Goal: Find specific page/section: Find specific page/section

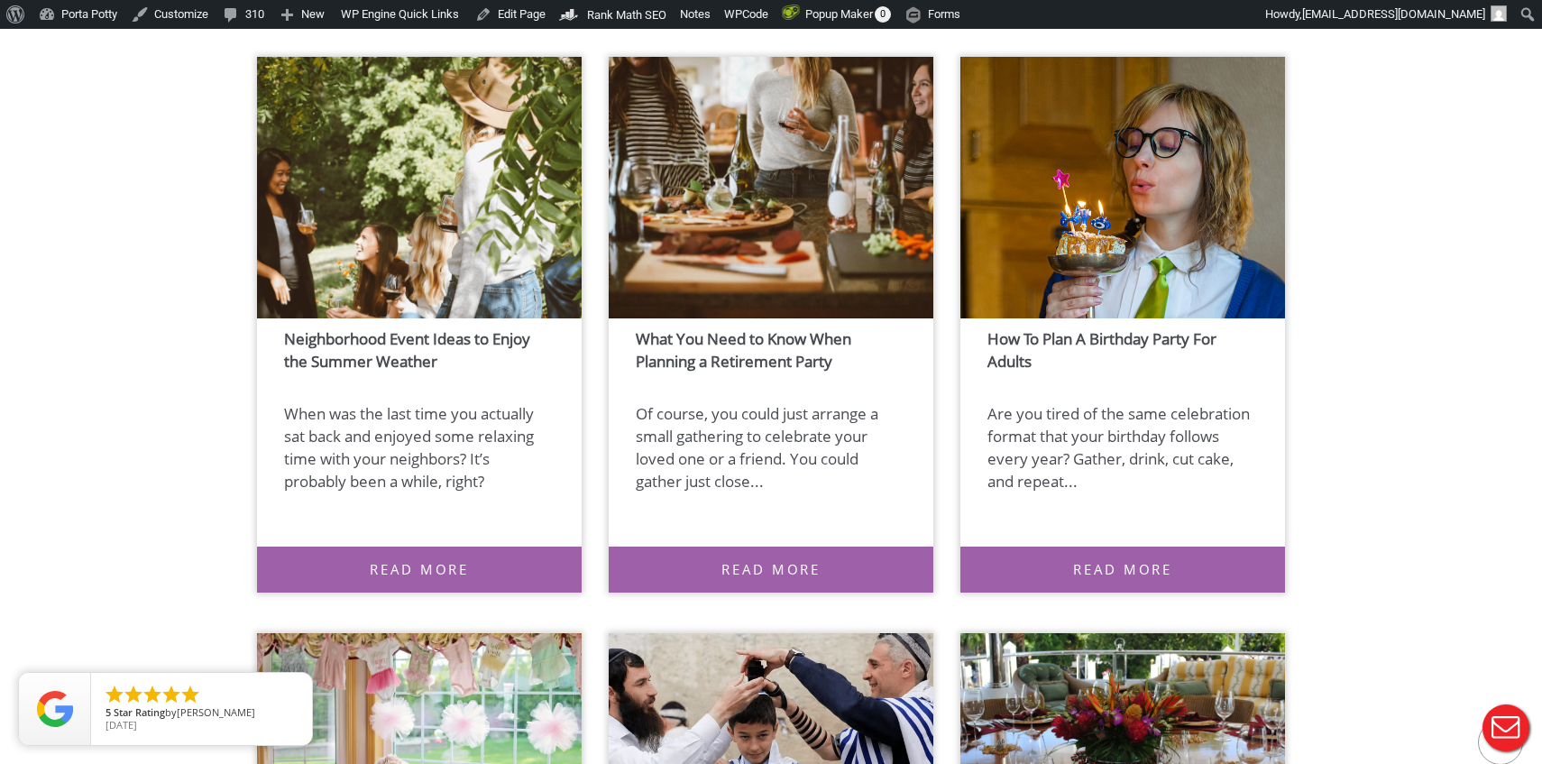
scroll to position [13902, 0]
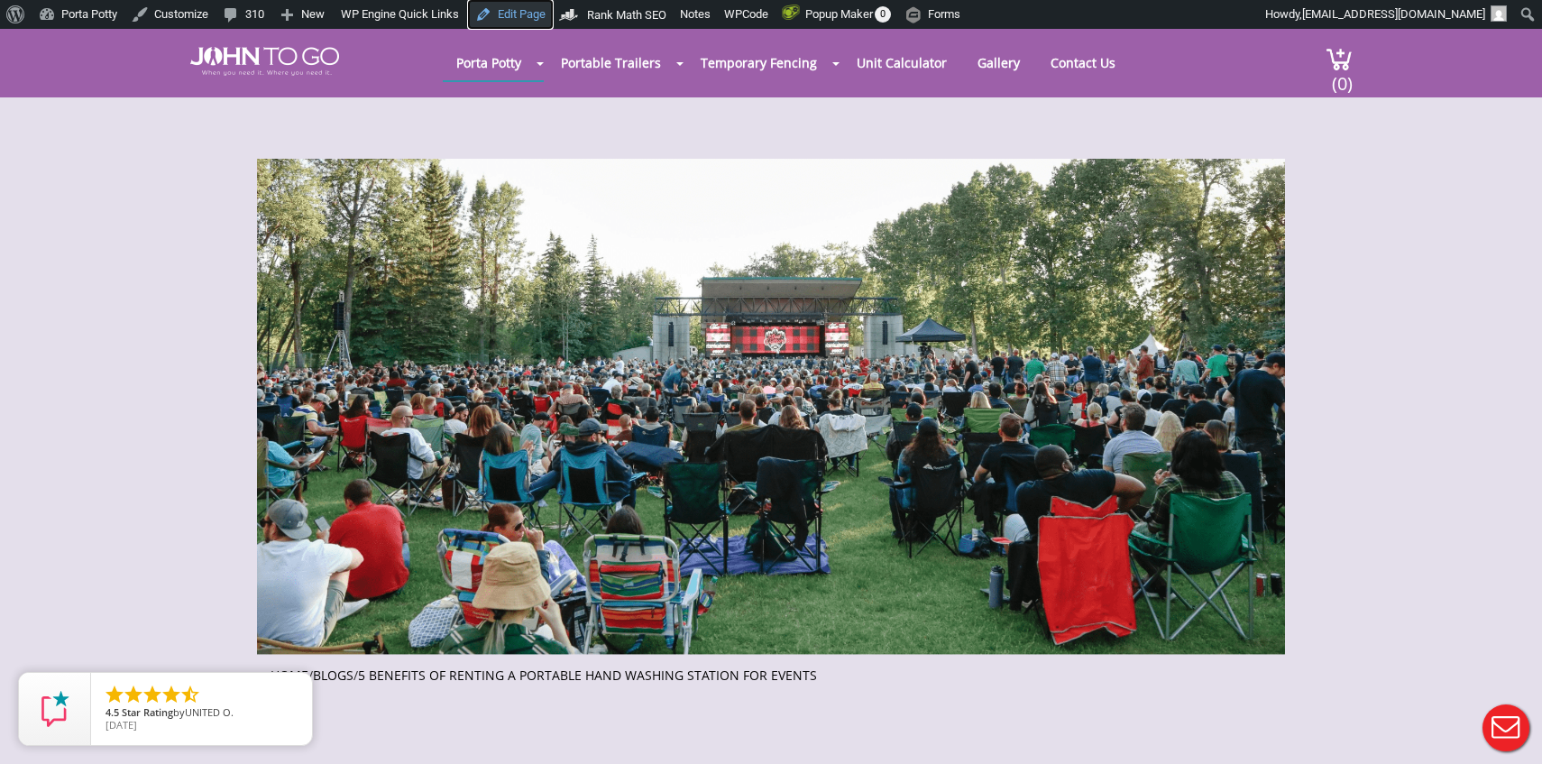
click at [529, 17] on link "Edit Page" at bounding box center [510, 14] width 85 height 29
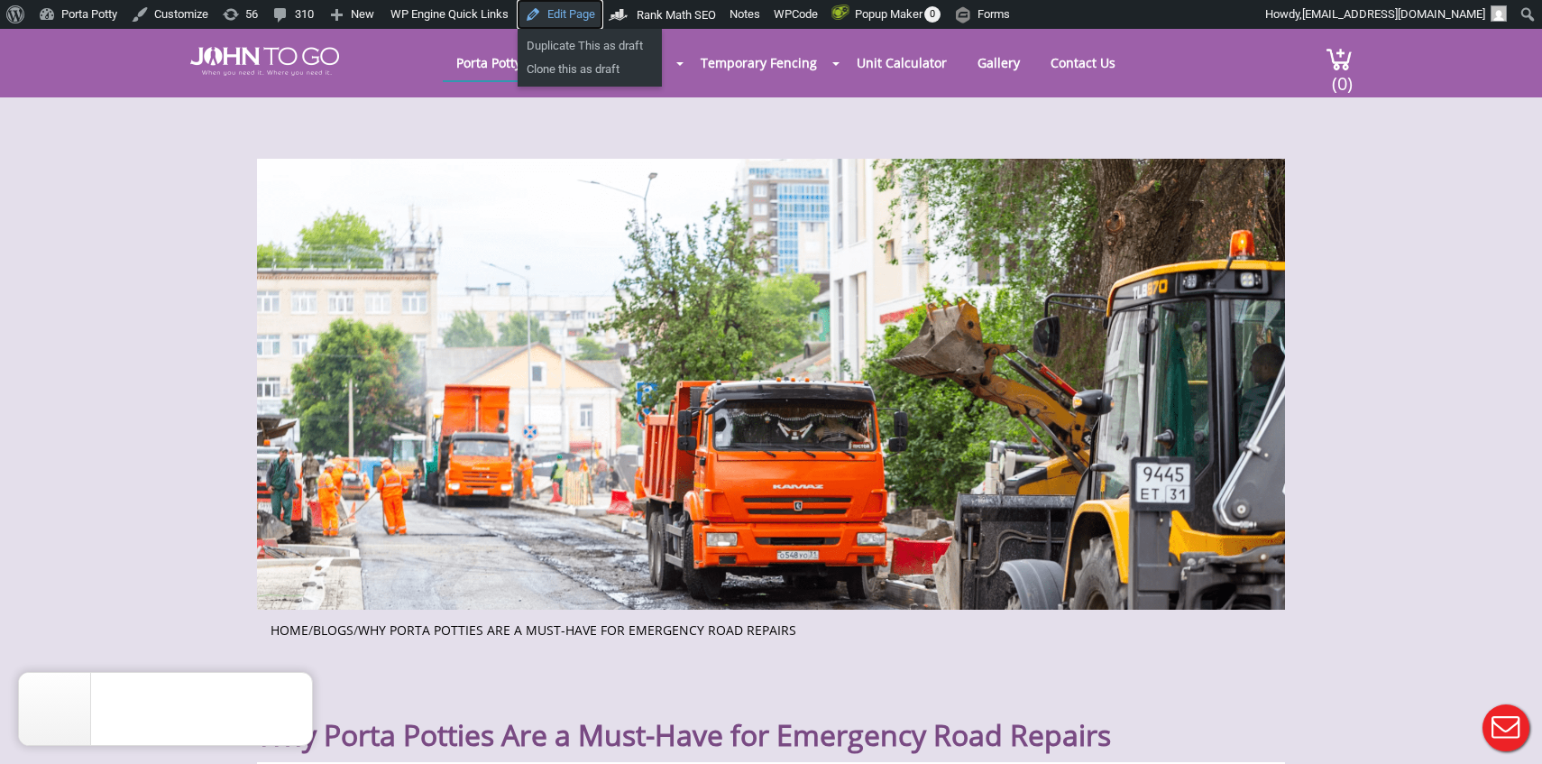
click at [582, 15] on link "Edit Page" at bounding box center [560, 14] width 85 height 29
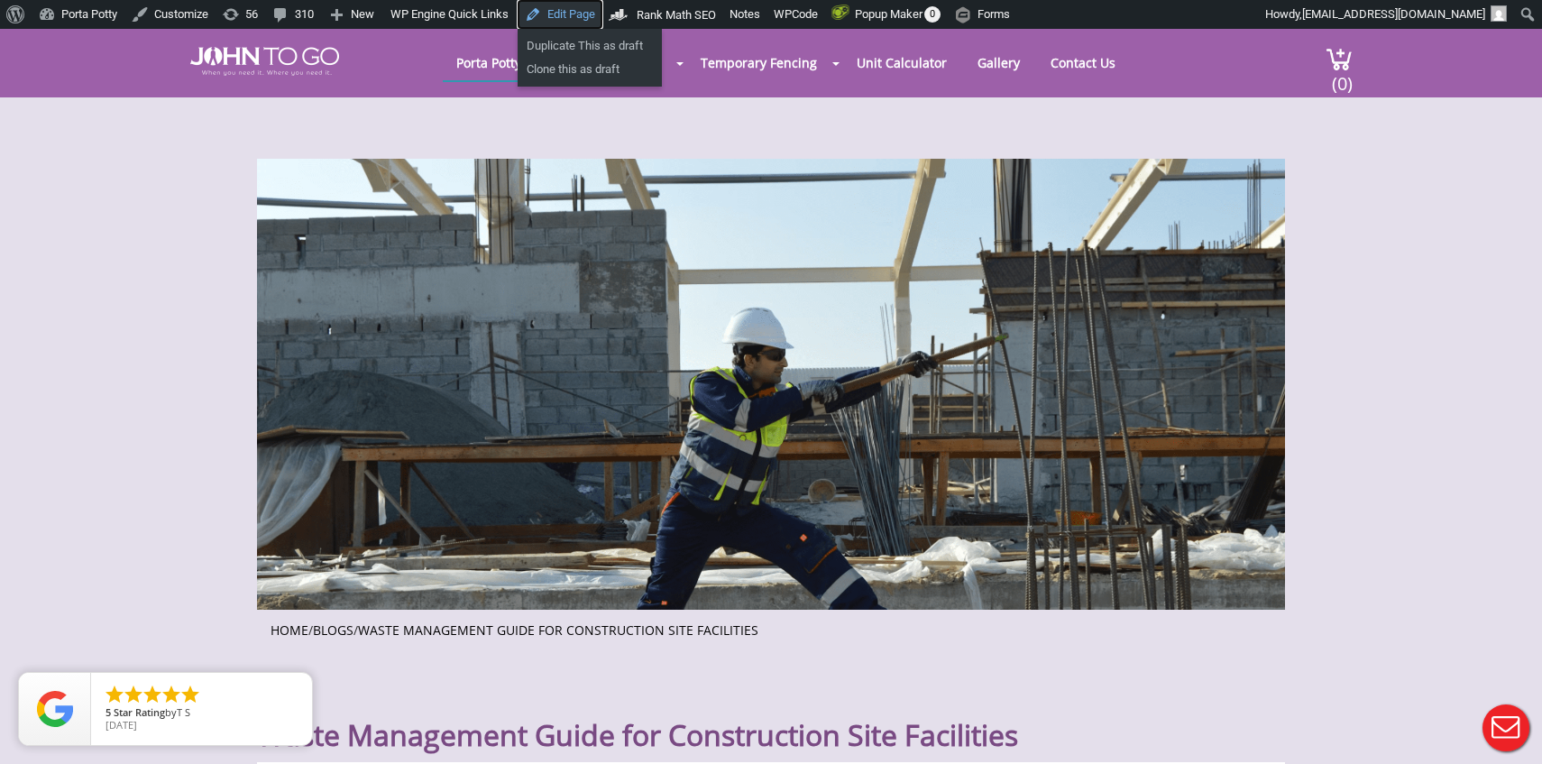
click at [583, 11] on link "Edit Page" at bounding box center [560, 14] width 85 height 29
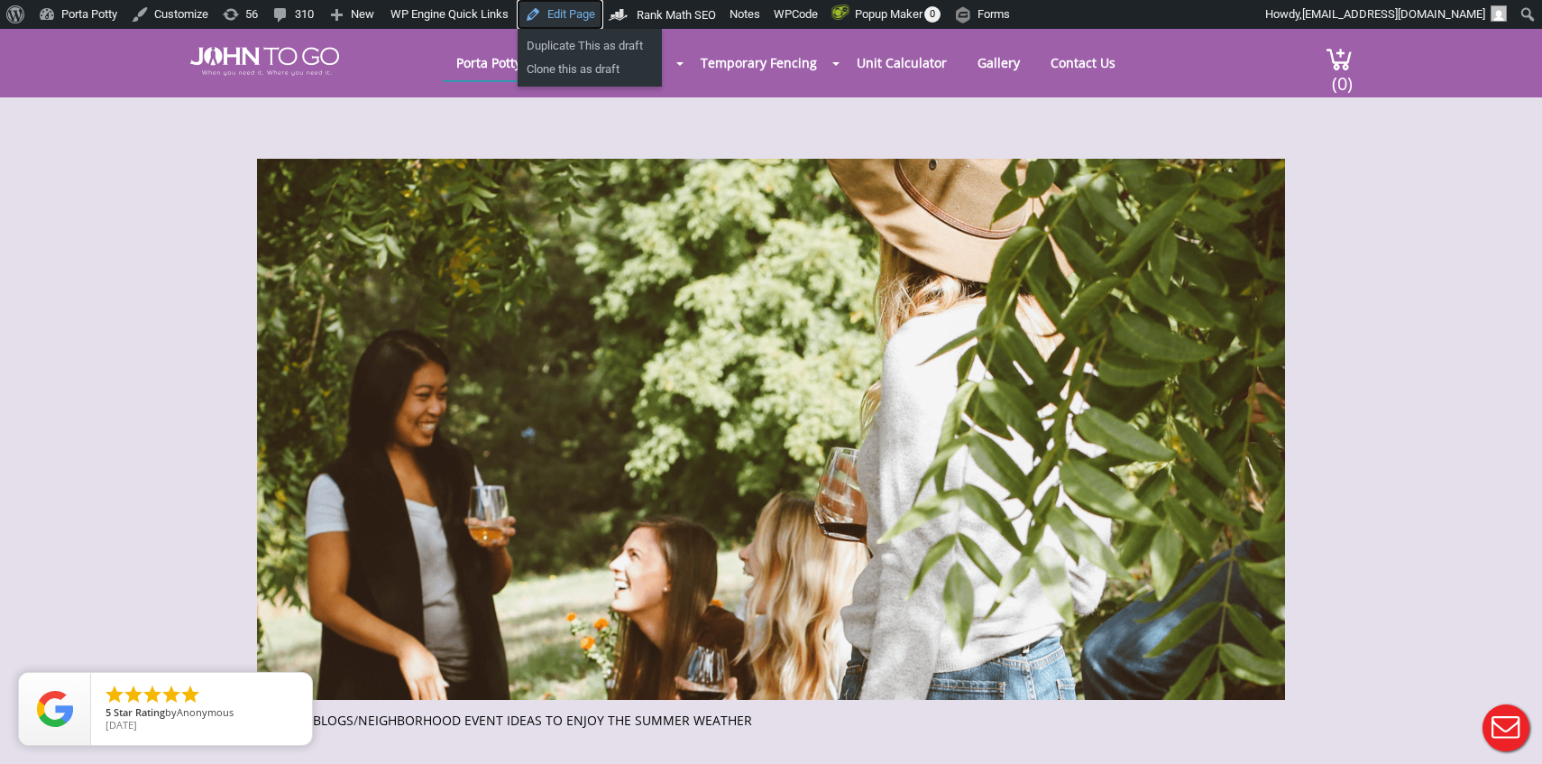
click at [587, 10] on link "Edit Page" at bounding box center [560, 14] width 85 height 29
